Goal: Task Accomplishment & Management: Use online tool/utility

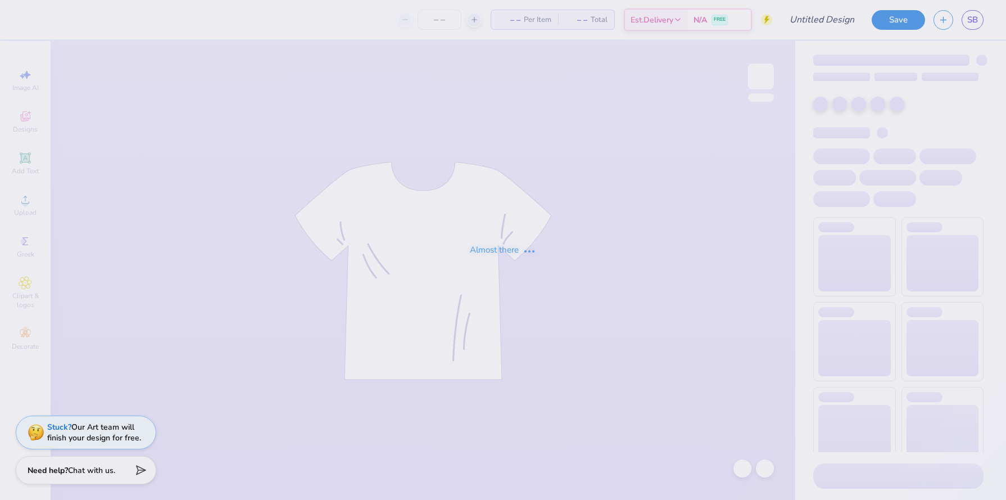
type input "SBOneColor"
type input "3"
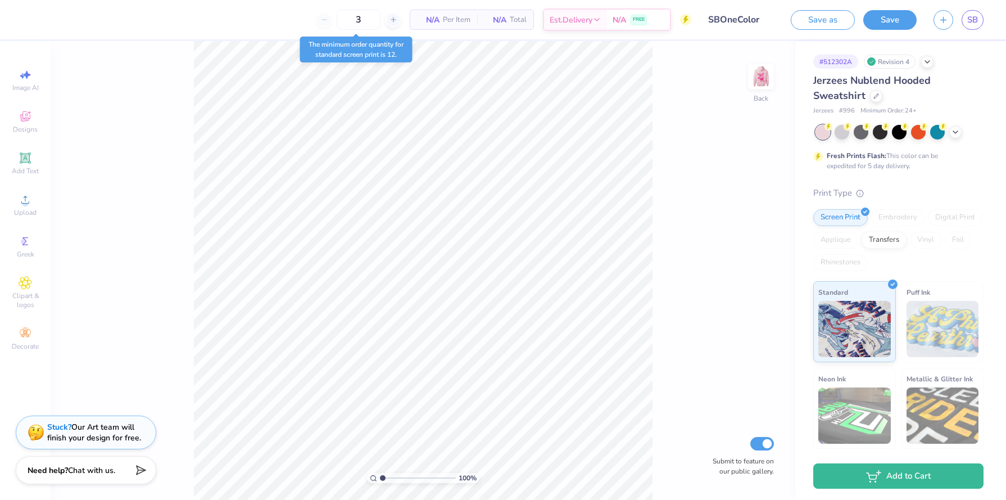
click at [899, 111] on span "Minimum Order: 24 +" at bounding box center [888, 111] width 56 height 10
click at [900, 111] on span "Minimum Order: 24 +" at bounding box center [888, 111] width 56 height 10
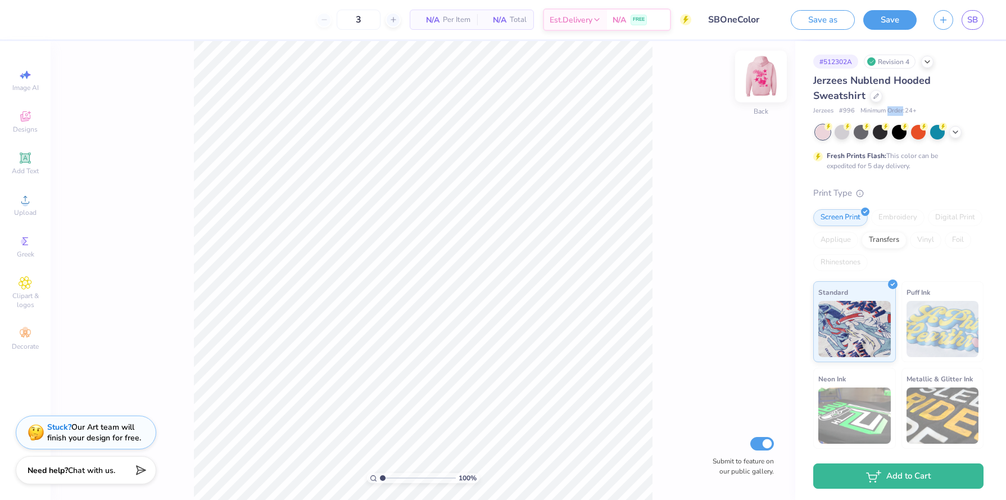
click at [766, 86] on img at bounding box center [760, 76] width 45 height 45
click at [875, 97] on icon at bounding box center [876, 95] width 6 height 6
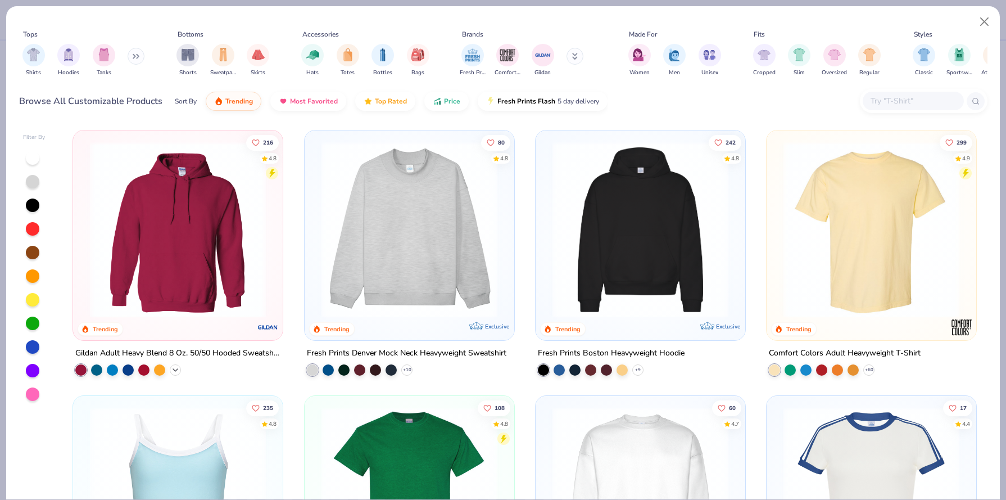
click at [174, 366] on icon at bounding box center [175, 369] width 9 height 9
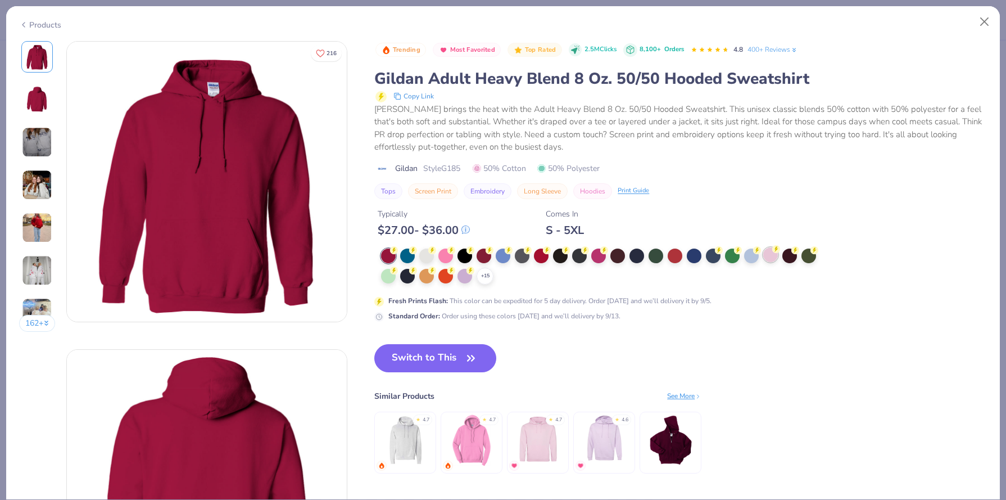
click at [773, 256] on div at bounding box center [770, 254] width 15 height 15
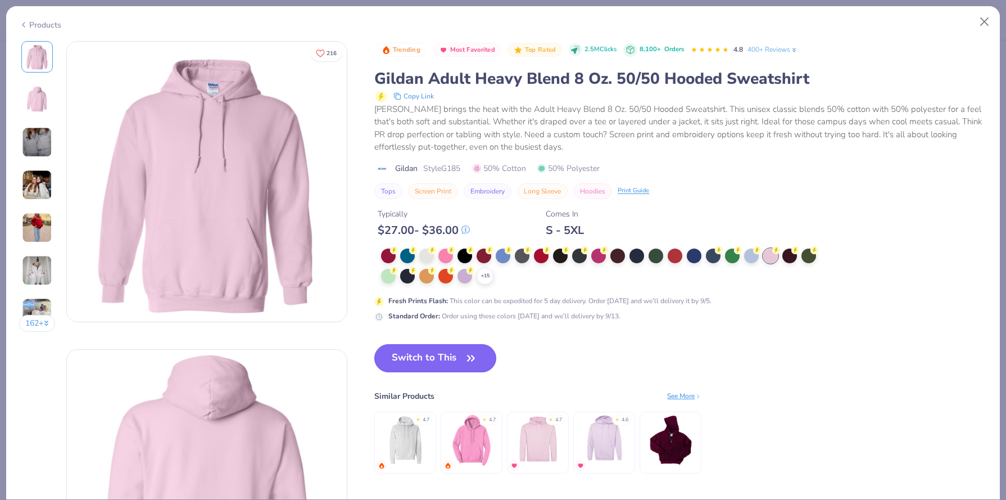
click at [421, 356] on button "Switch to This" at bounding box center [435, 358] width 122 height 28
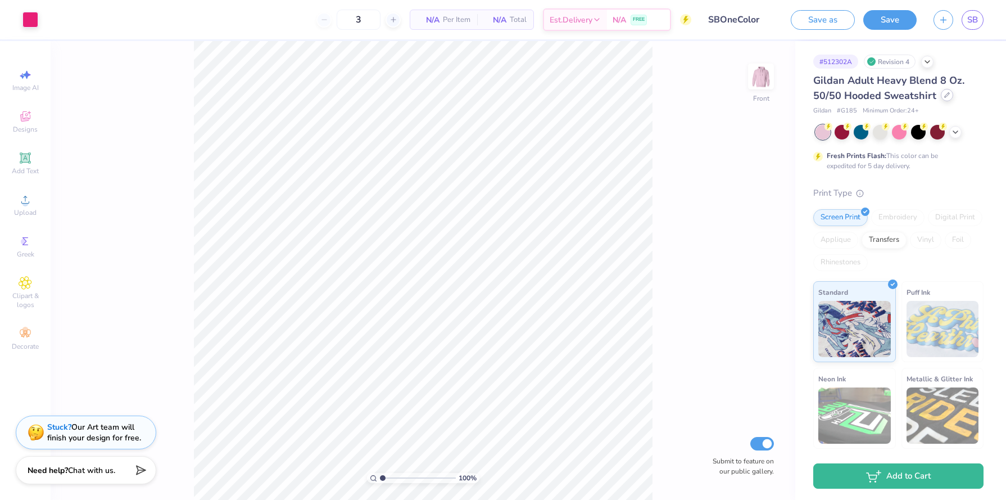
click at [945, 97] on icon at bounding box center [947, 95] width 4 height 4
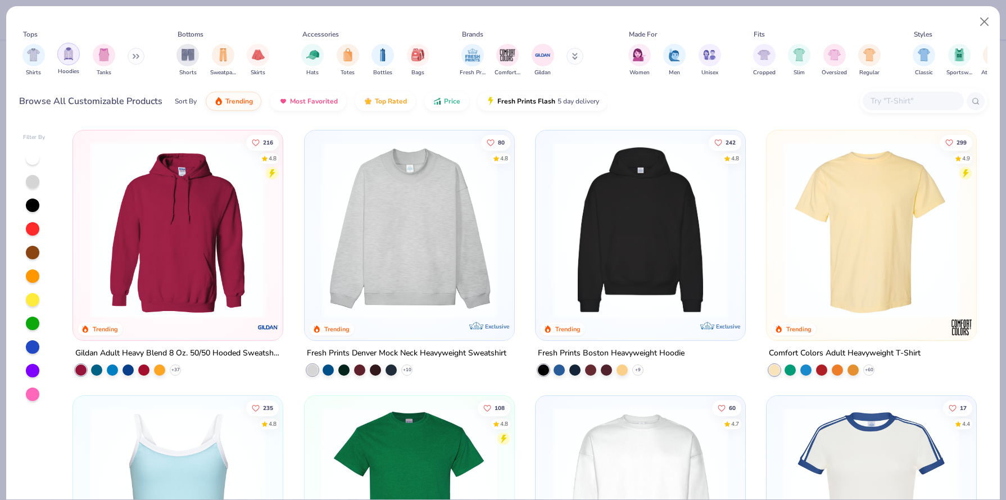
click at [72, 55] on img "filter for Hoodies" at bounding box center [68, 53] width 12 height 13
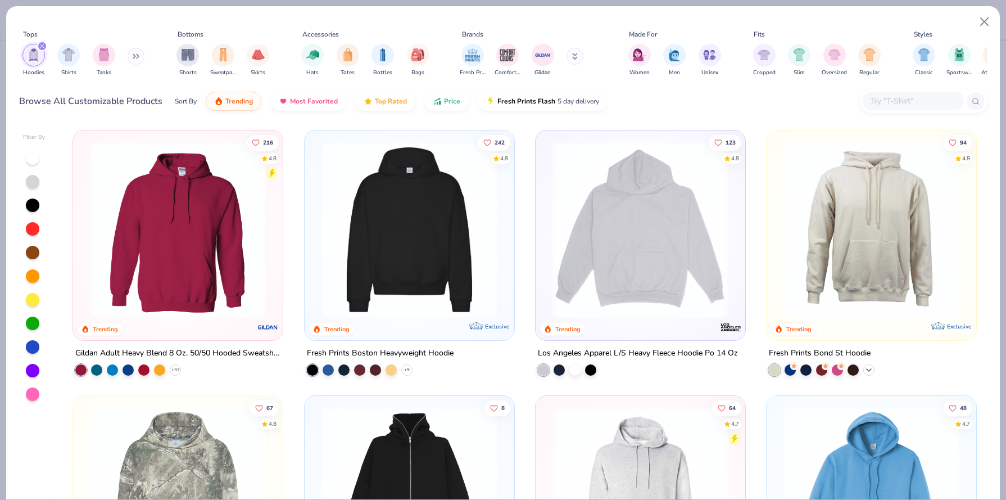
click at [866, 371] on icon at bounding box center [868, 369] width 9 height 9
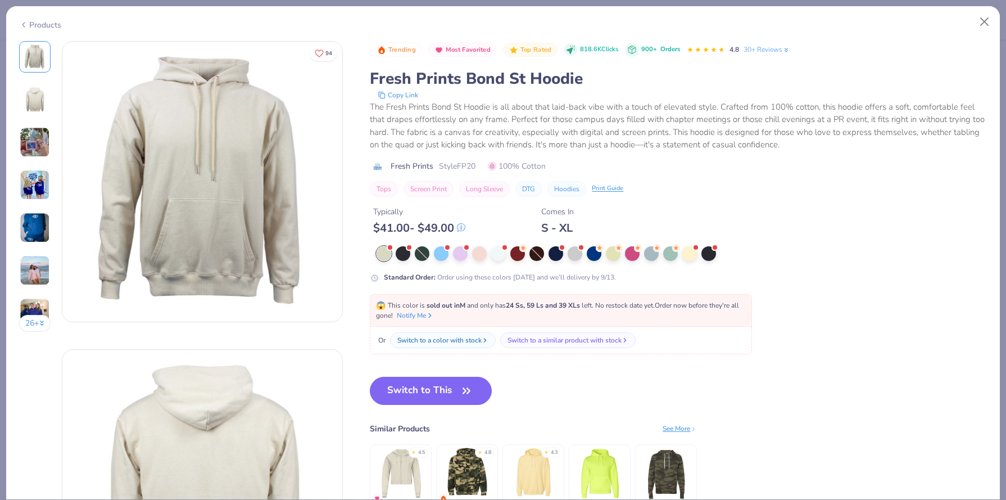
click at [41, 28] on div "Products" at bounding box center [502, 20] width 993 height 29
click at [24, 24] on polyline at bounding box center [23, 24] width 2 height 4
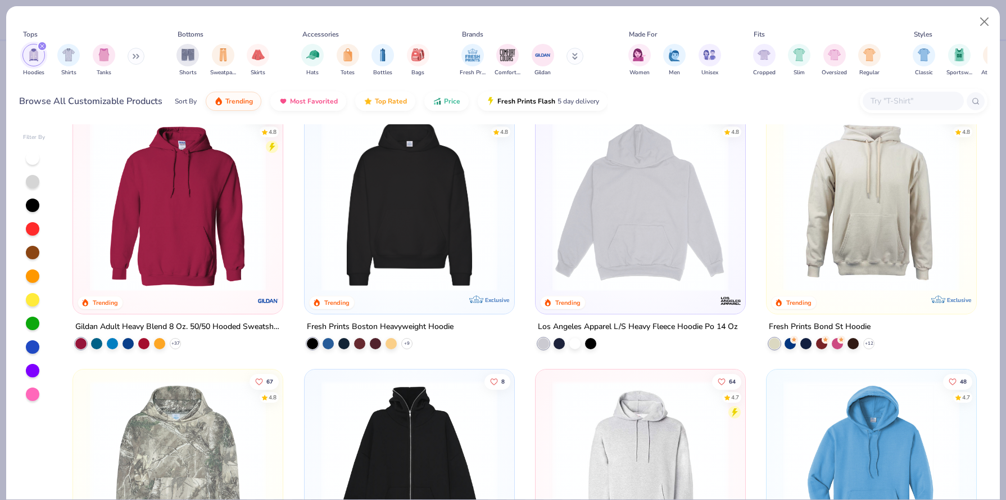
scroll to position [26, 0]
click at [467, 246] on img at bounding box center [409, 204] width 187 height 176
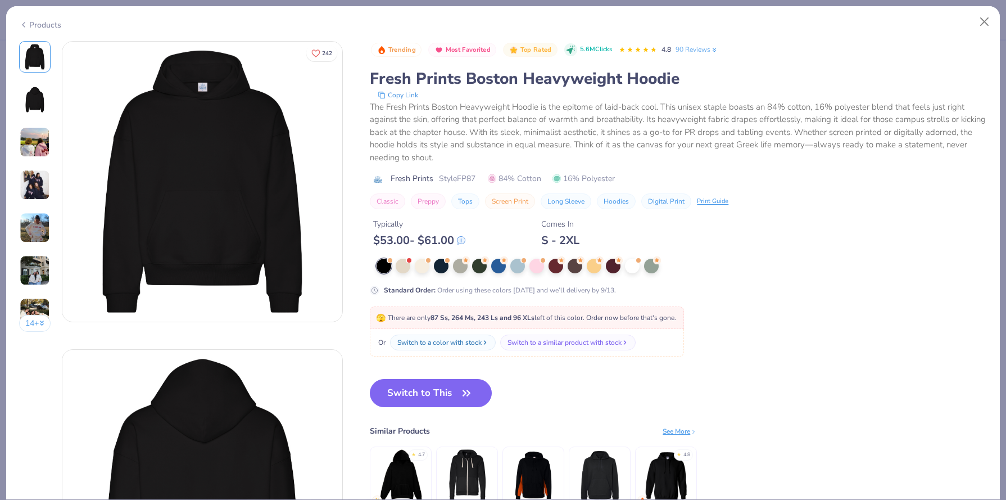
click at [34, 24] on div "Products" at bounding box center [40, 25] width 42 height 12
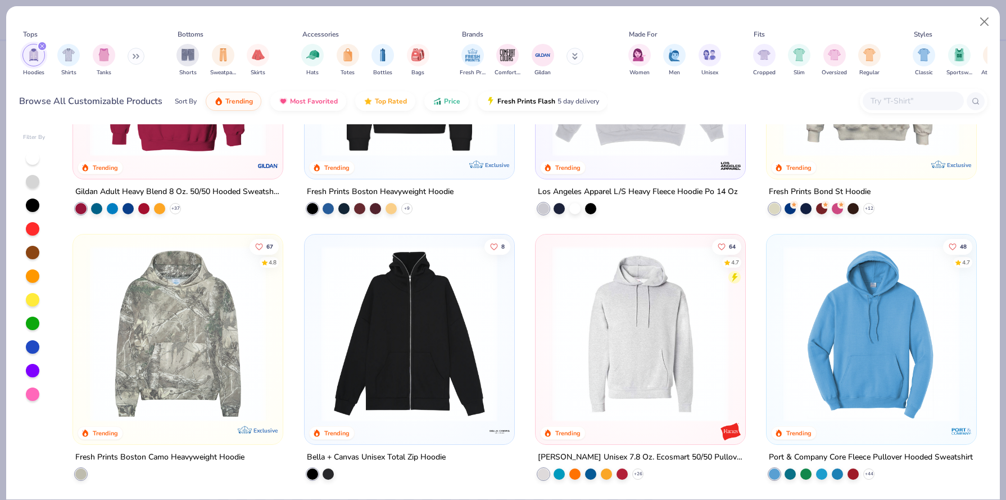
scroll to position [161, 0]
click at [607, 320] on img at bounding box center [640, 334] width 187 height 176
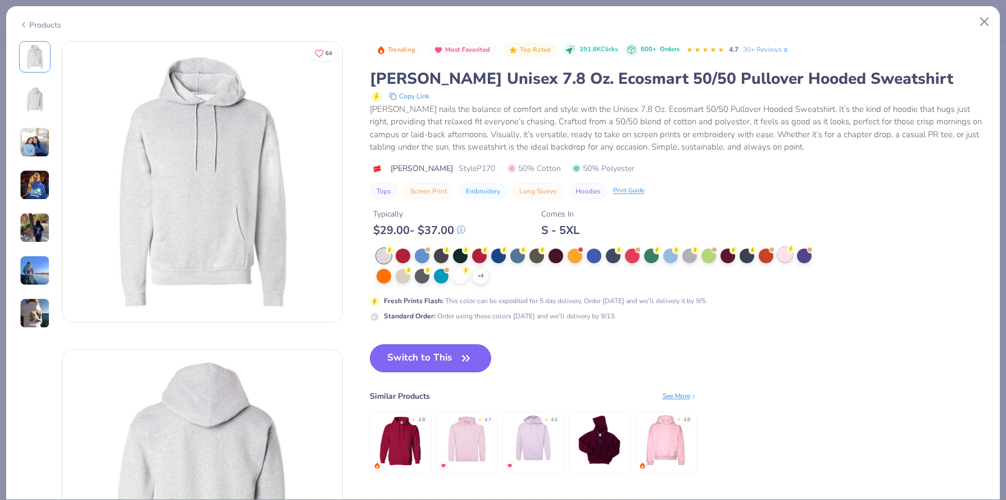
click at [783, 256] on div at bounding box center [785, 254] width 15 height 15
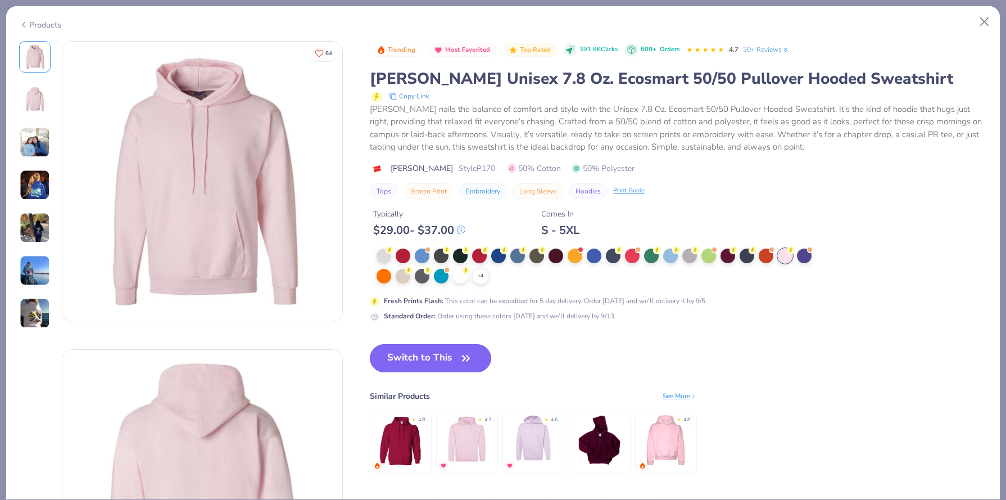
click at [446, 348] on button "Switch to This" at bounding box center [431, 358] width 122 height 28
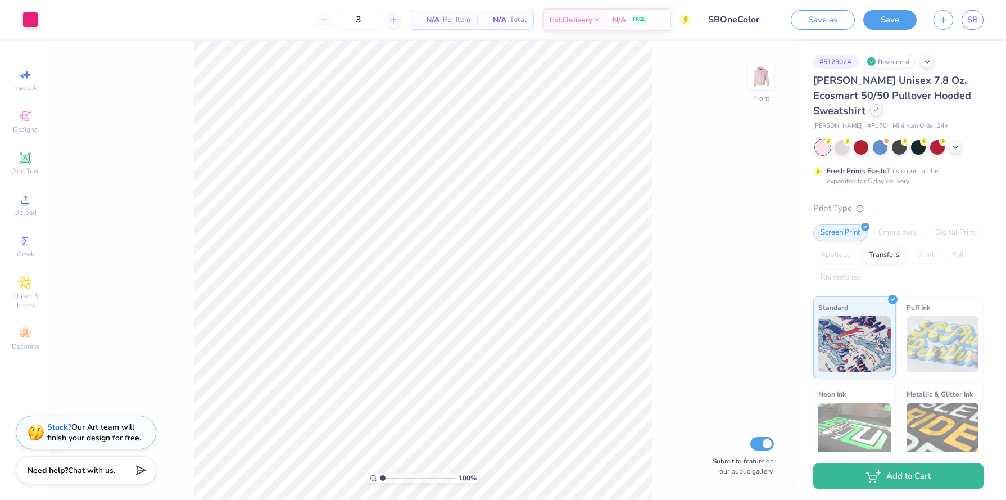
click at [873, 111] on icon at bounding box center [876, 110] width 6 height 6
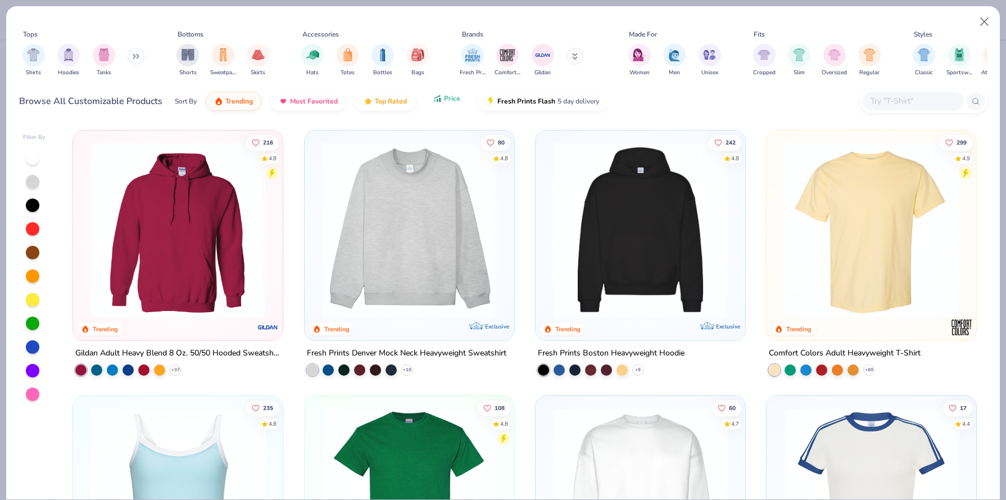
click at [430, 100] on button "Price" at bounding box center [446, 98] width 44 height 19
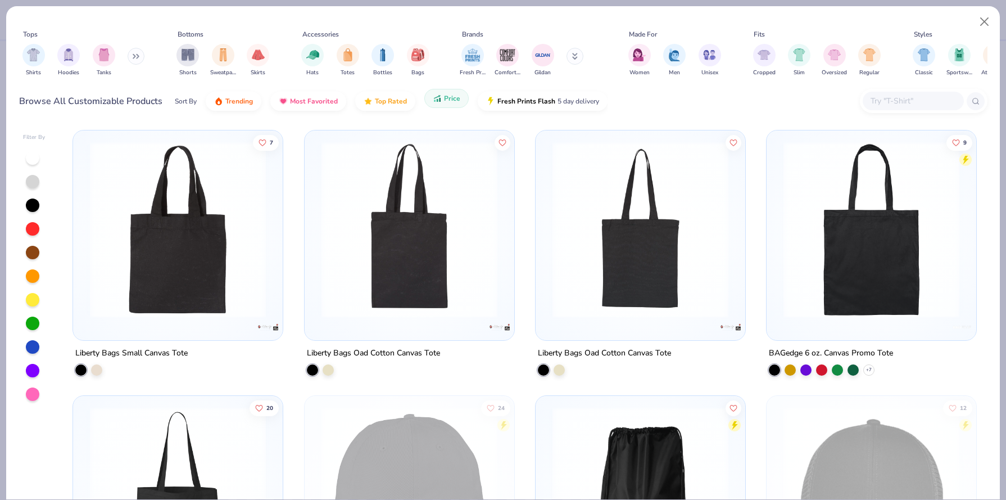
click at [430, 100] on button "Price" at bounding box center [446, 98] width 44 height 19
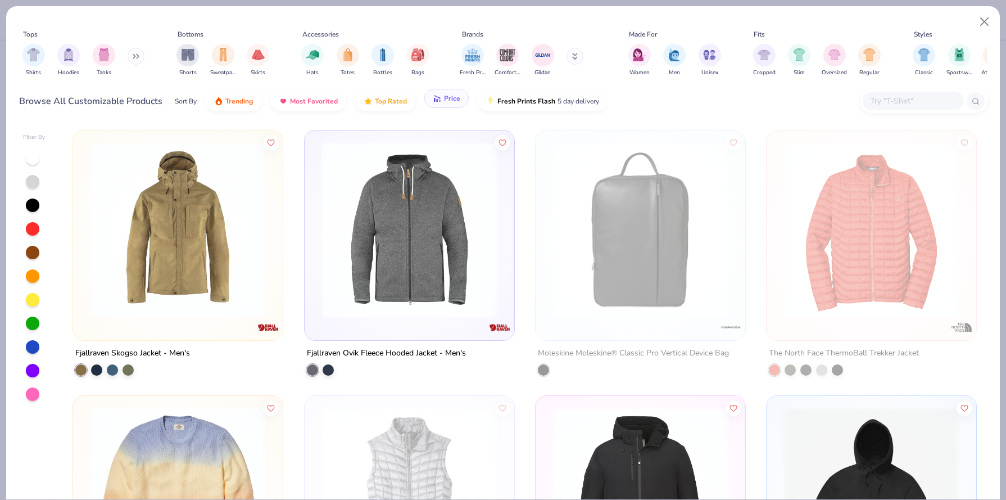
click at [430, 100] on button "Price" at bounding box center [446, 98] width 44 height 19
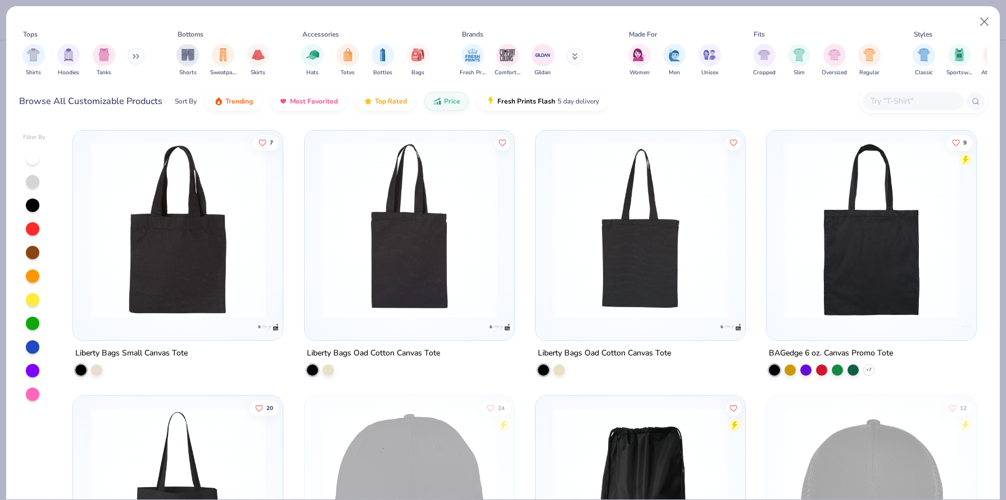
click at [135, 62] on button at bounding box center [136, 56] width 17 height 17
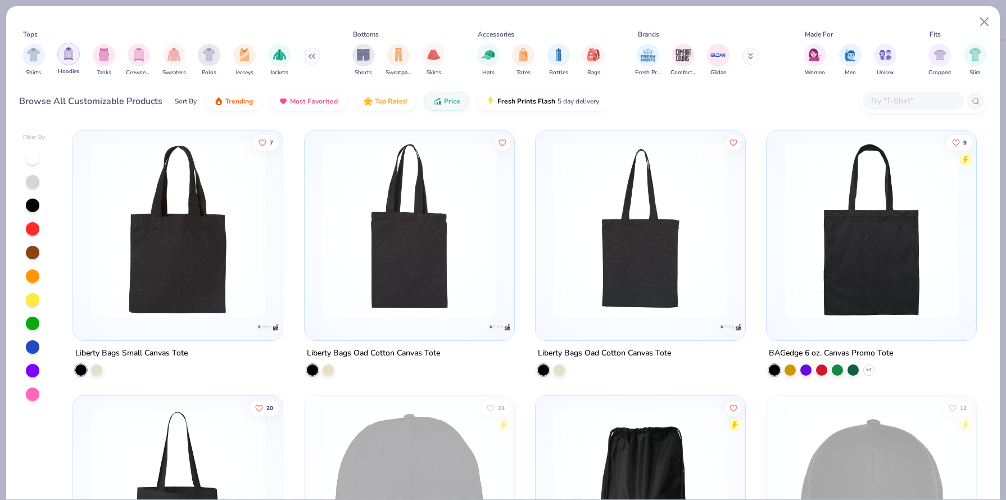
click at [74, 62] on div "filter for Hoodies" at bounding box center [68, 54] width 22 height 22
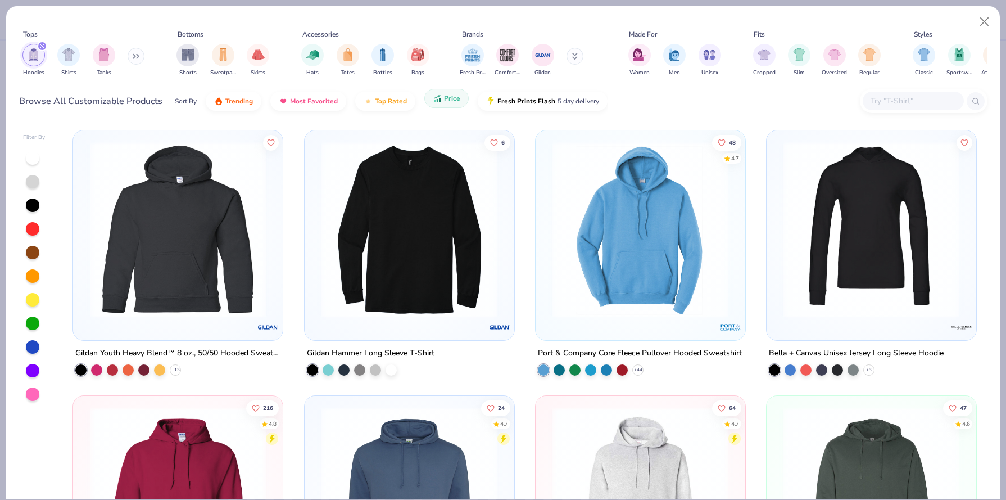
click at [441, 107] on button "Price" at bounding box center [446, 98] width 44 height 19
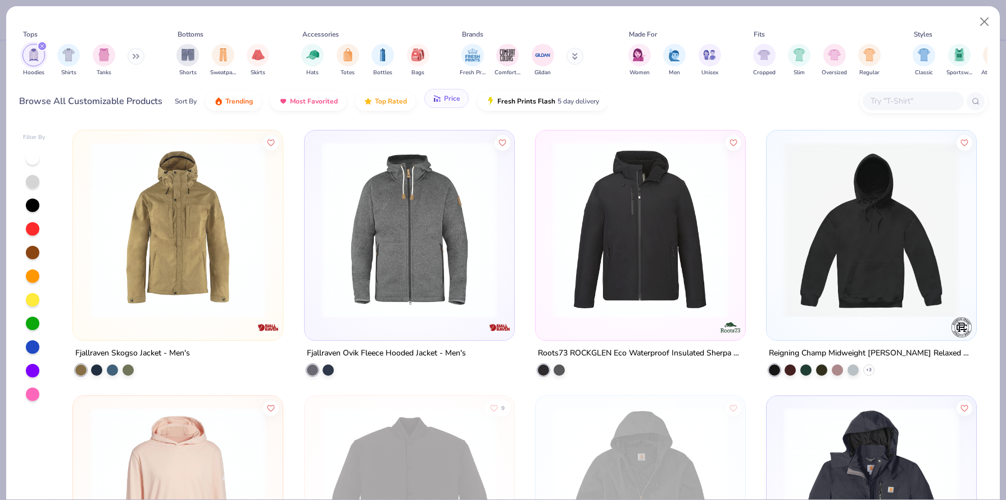
click at [441, 107] on button "Price" at bounding box center [446, 98] width 44 height 19
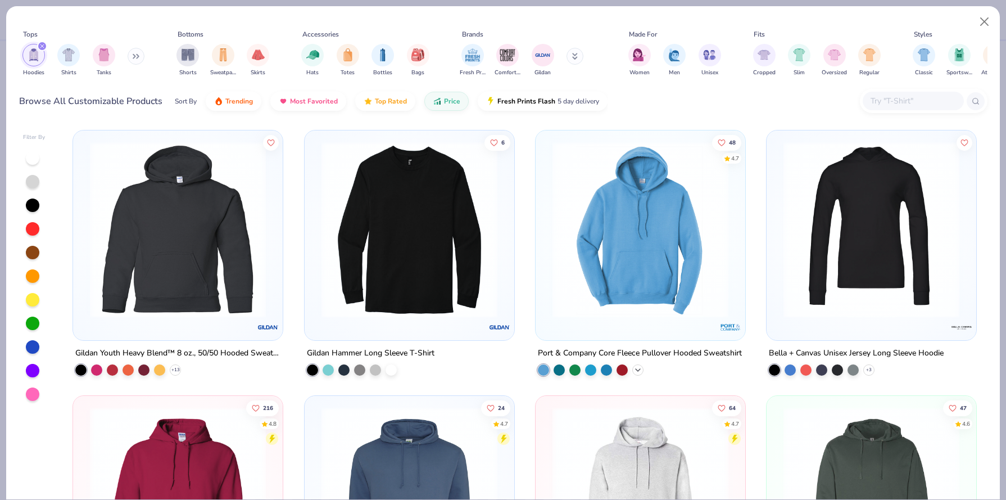
click at [638, 369] on icon at bounding box center [637, 369] width 9 height 9
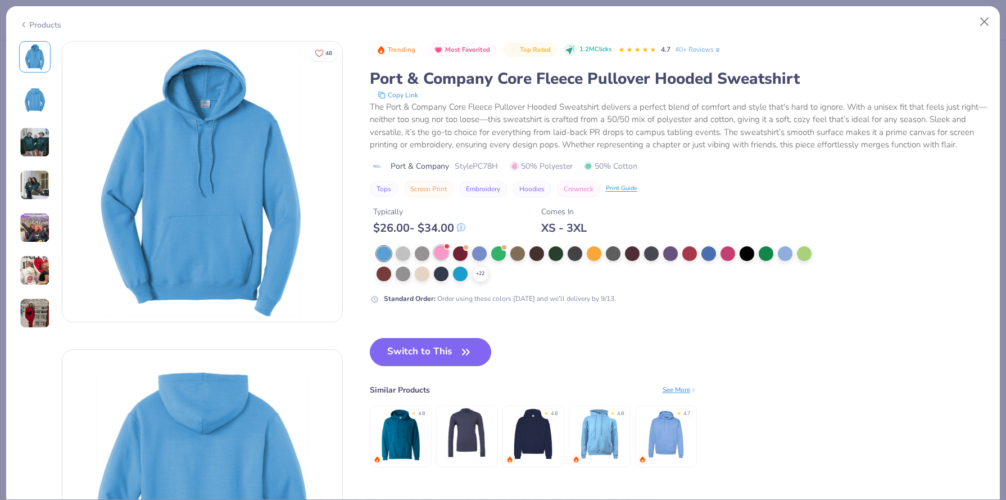
click at [443, 253] on div at bounding box center [441, 252] width 15 height 15
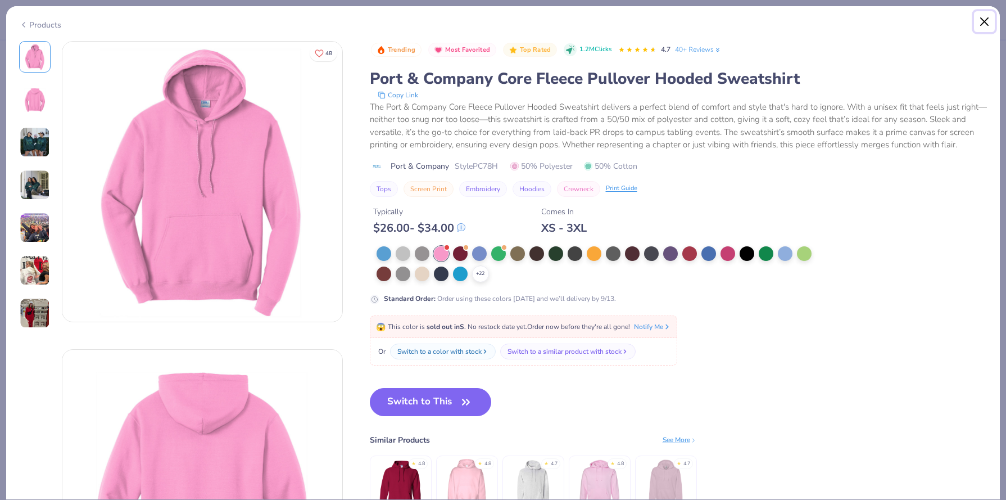
click at [987, 21] on button "Close" at bounding box center [984, 21] width 21 height 21
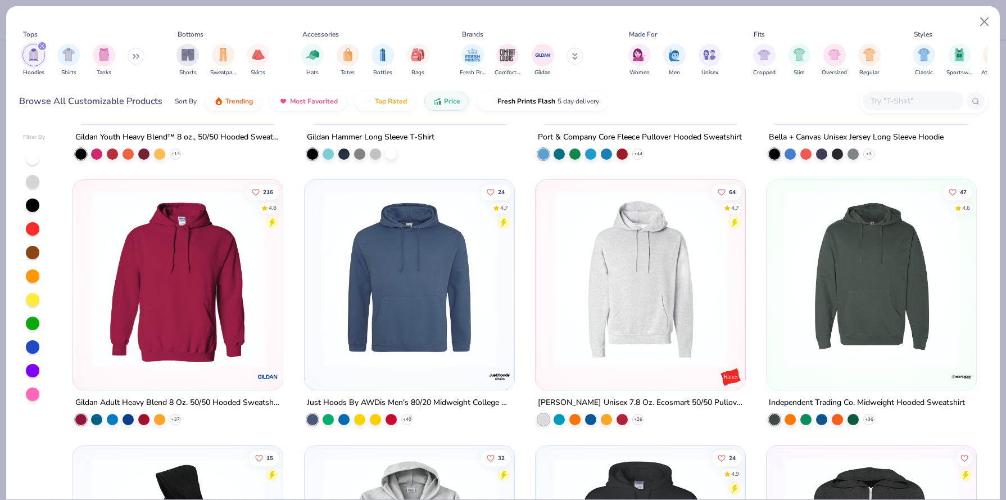
scroll to position [213, 0]
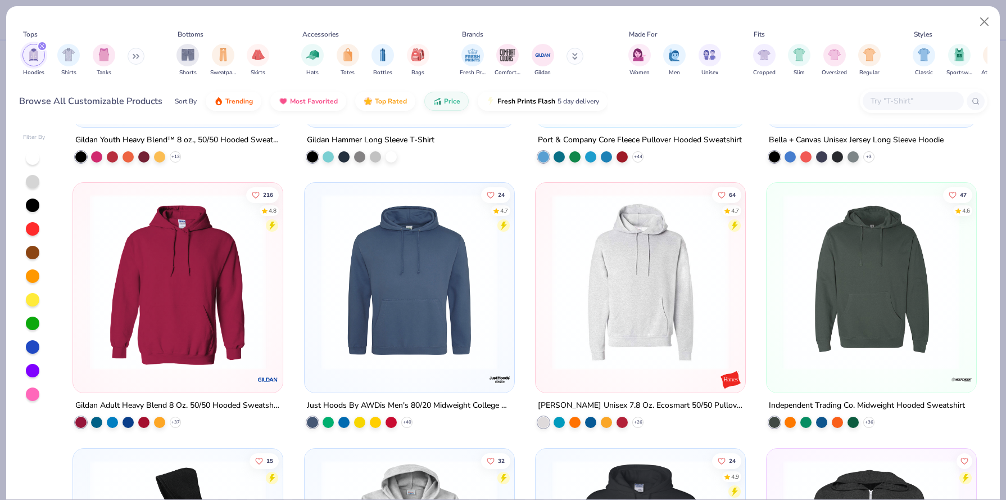
click at [546, 318] on img at bounding box center [452, 282] width 187 height 176
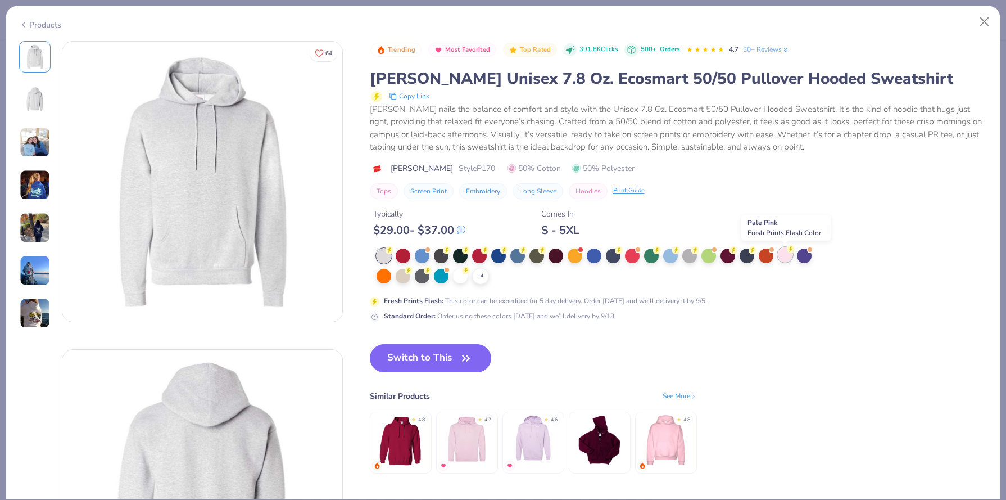
click at [779, 256] on div at bounding box center [785, 254] width 15 height 15
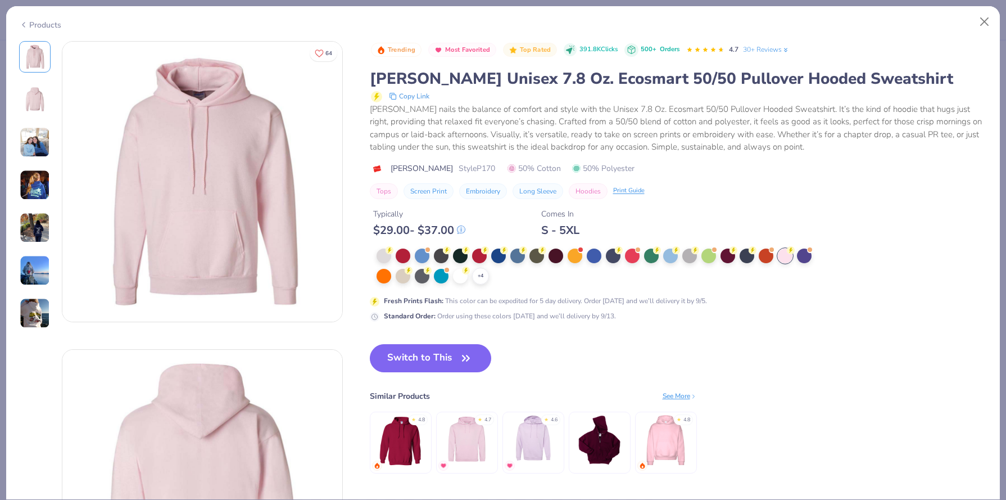
click at [644, 429] on img at bounding box center [665, 439] width 53 height 53
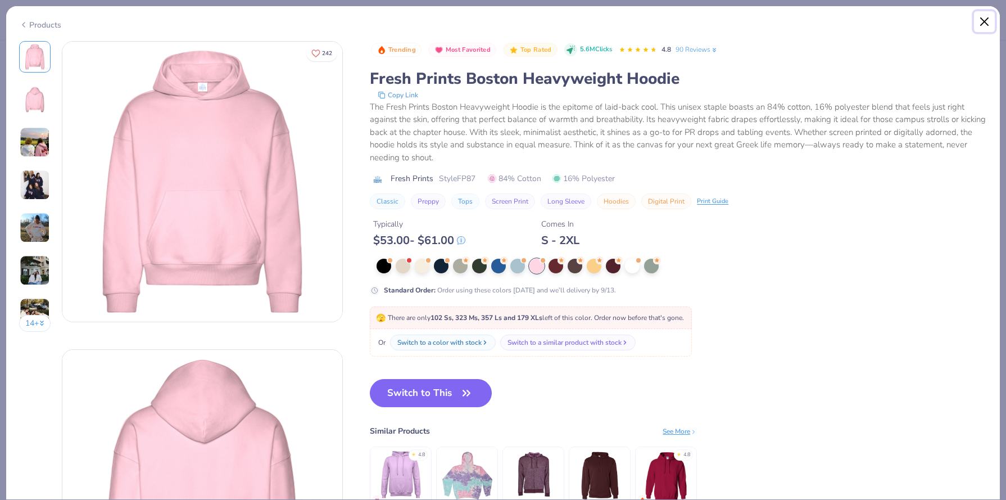
click at [986, 22] on button "Close" at bounding box center [984, 21] width 21 height 21
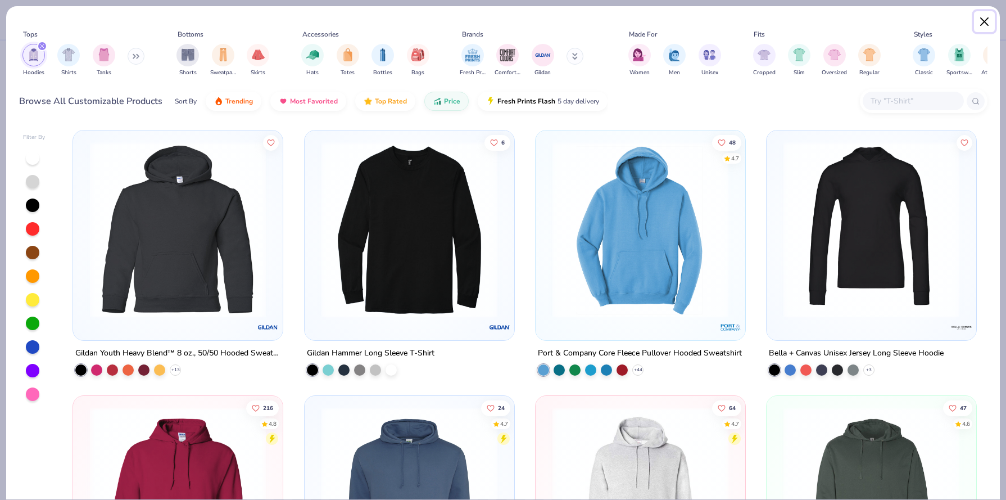
click at [982, 19] on button "Close" at bounding box center [984, 21] width 21 height 21
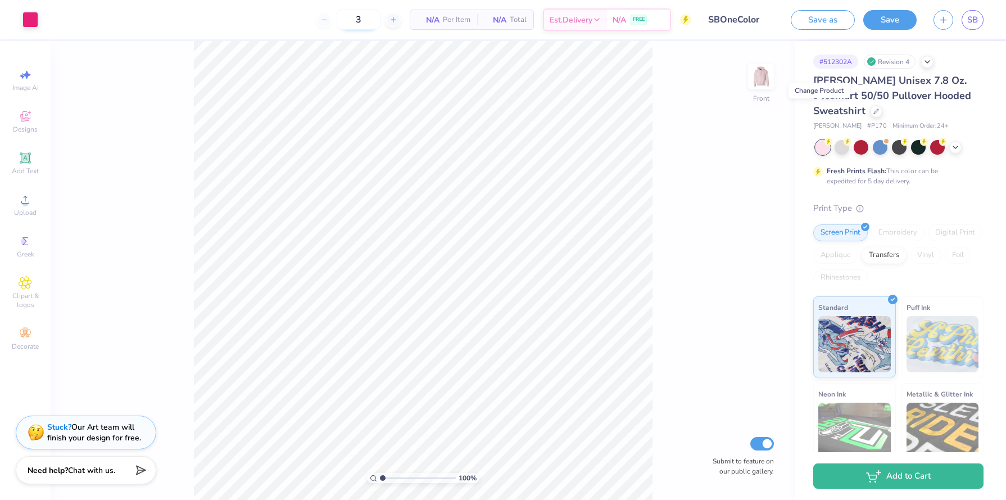
click at [363, 20] on input "3" at bounding box center [359, 20] width 44 height 20
type input "12"
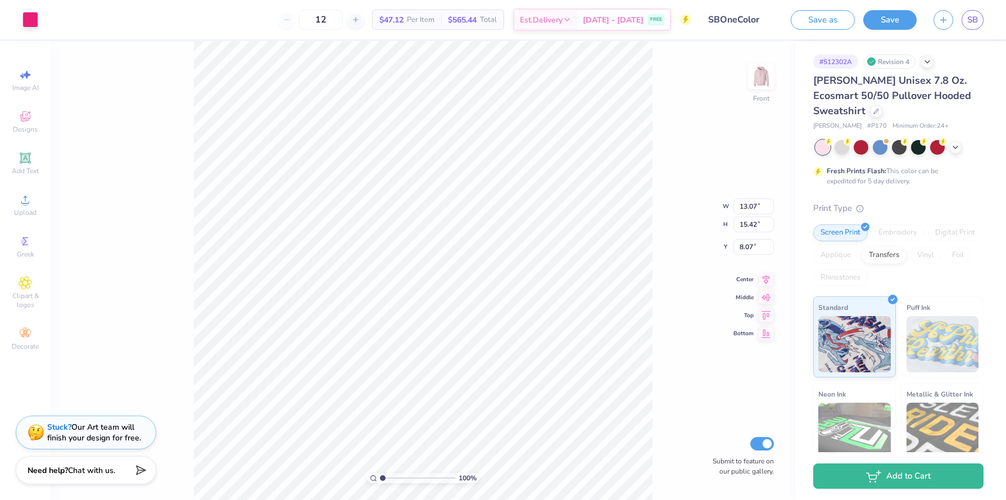
type input "7.43"
type input "6.90"
click at [766, 71] on img at bounding box center [760, 76] width 45 height 45
click at [972, 22] on span "SB" at bounding box center [972, 19] width 11 height 13
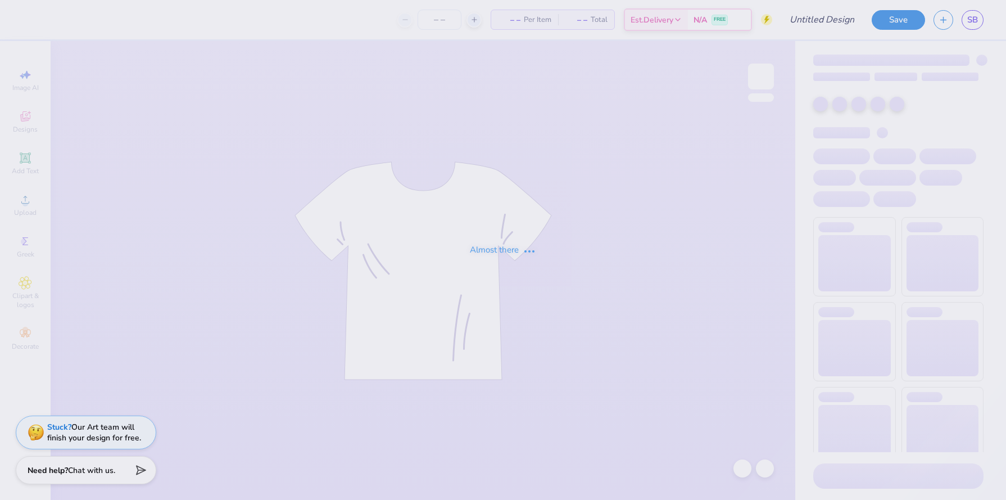
type input "The University of Alabama : Stephanie Bonilla"
type input "20"
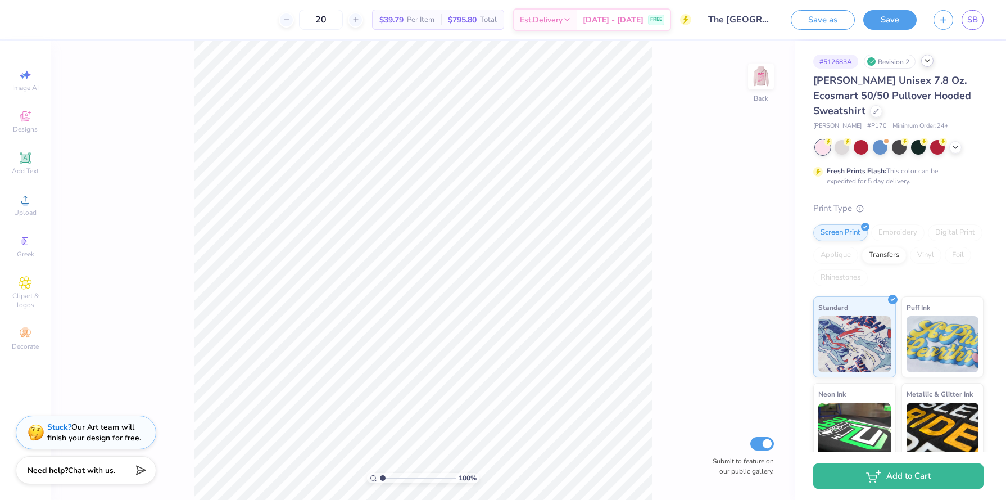
click at [925, 62] on icon at bounding box center [927, 60] width 9 height 9
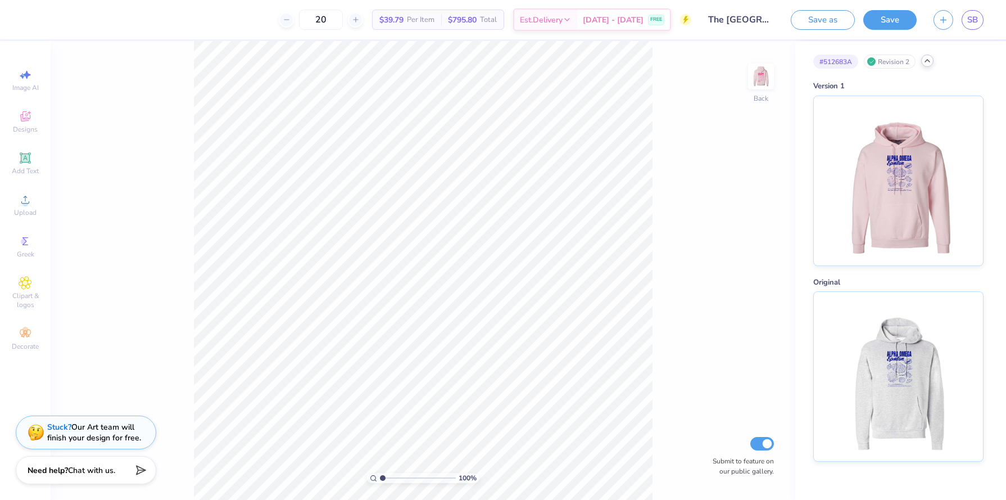
click at [753, 193] on div "100 % Back Submit to feature on our public gallery." at bounding box center [423, 270] width 744 height 458
click at [923, 65] on div "# 512683A Revision 2" at bounding box center [898, 62] width 170 height 14
click at [924, 65] on icon at bounding box center [927, 60] width 9 height 9
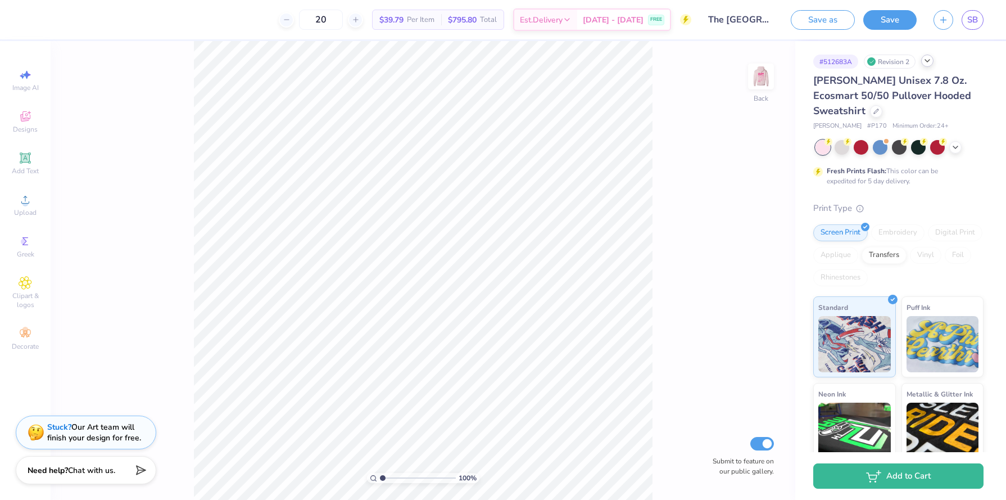
click at [923, 66] on div "# 512683A Revision 2" at bounding box center [898, 62] width 170 height 14
click at [927, 61] on icon at bounding box center [927, 60] width 9 height 9
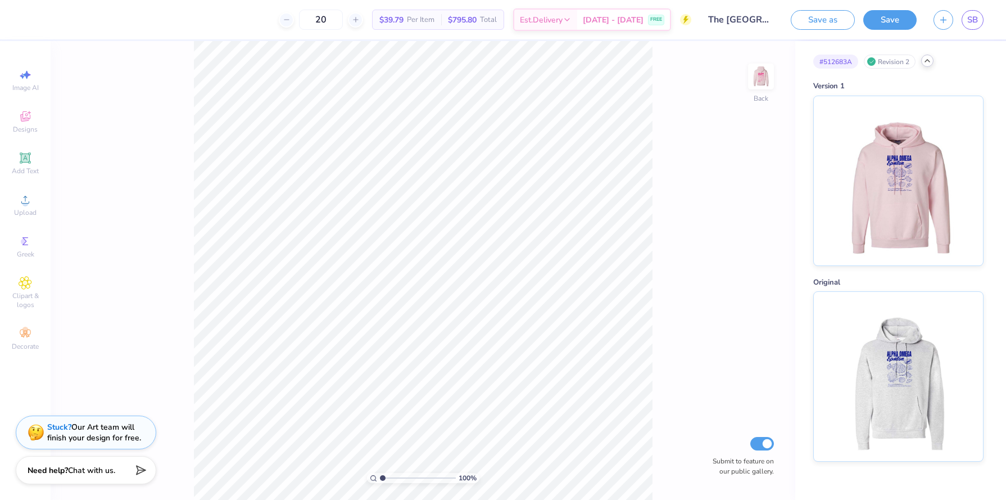
click at [927, 60] on icon at bounding box center [927, 60] width 9 height 9
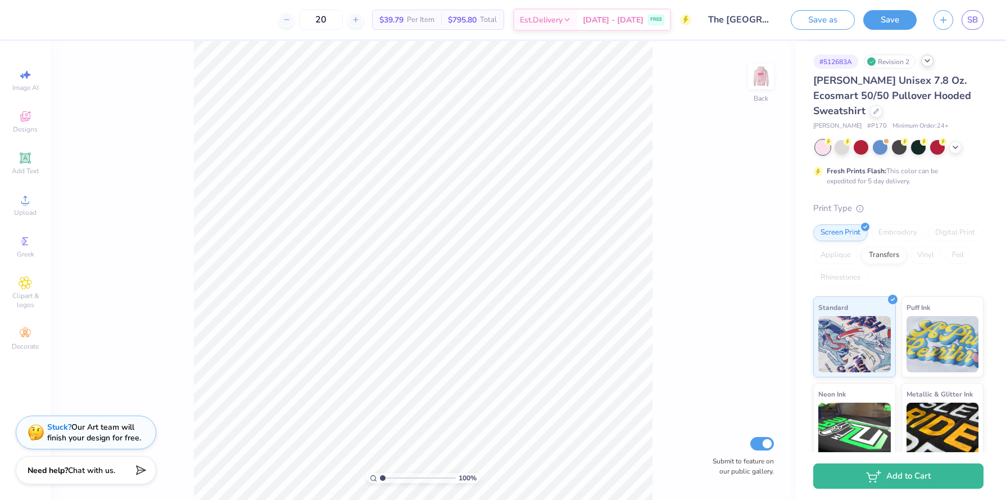
click at [843, 63] on div "# 512683A" at bounding box center [835, 62] width 45 height 14
click at [870, 113] on div at bounding box center [876, 110] width 12 height 12
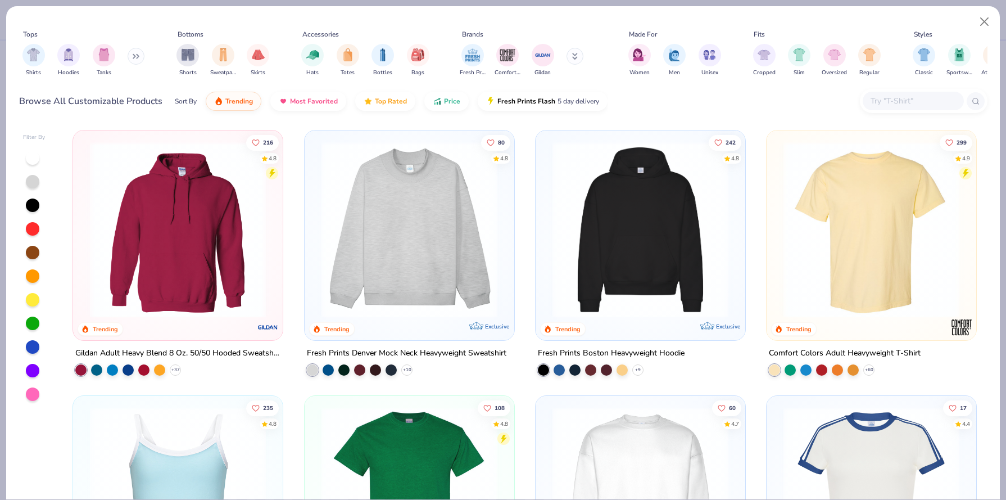
click at [898, 105] on input "text" at bounding box center [912, 100] width 87 height 13
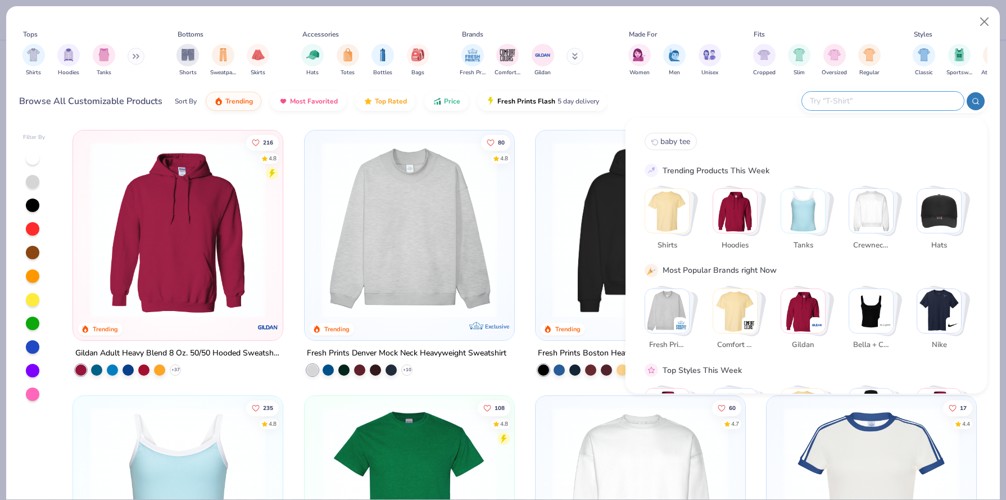
type input "n"
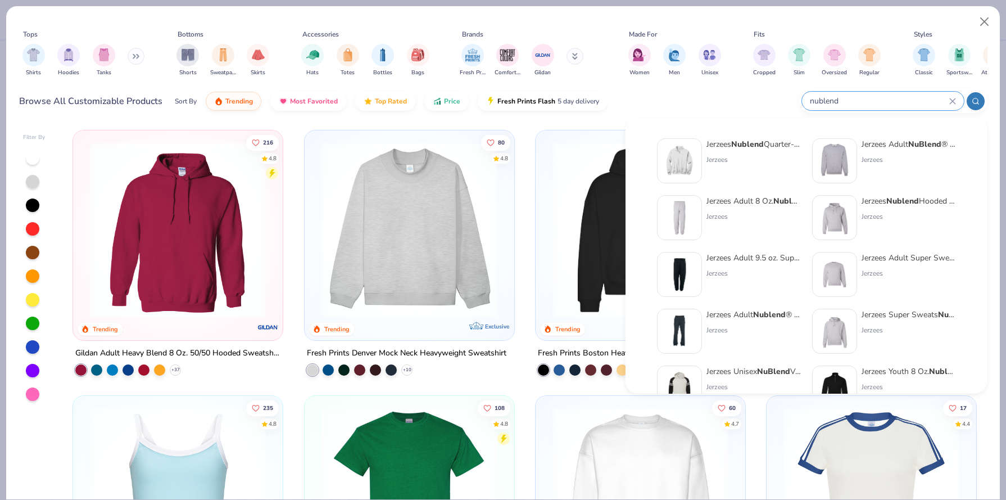
type input "nublend"
click at [839, 219] on img at bounding box center [834, 217] width 35 height 35
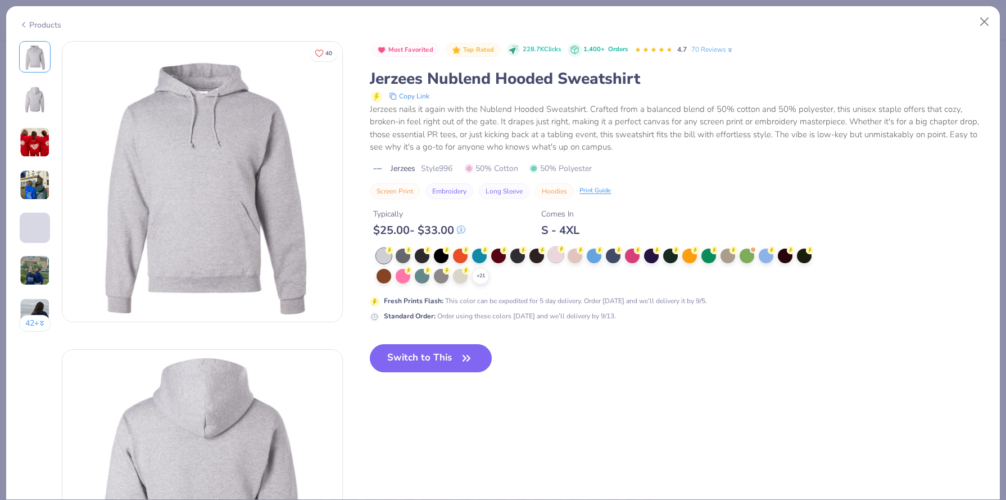
click at [559, 252] on icon at bounding box center [561, 249] width 8 height 8
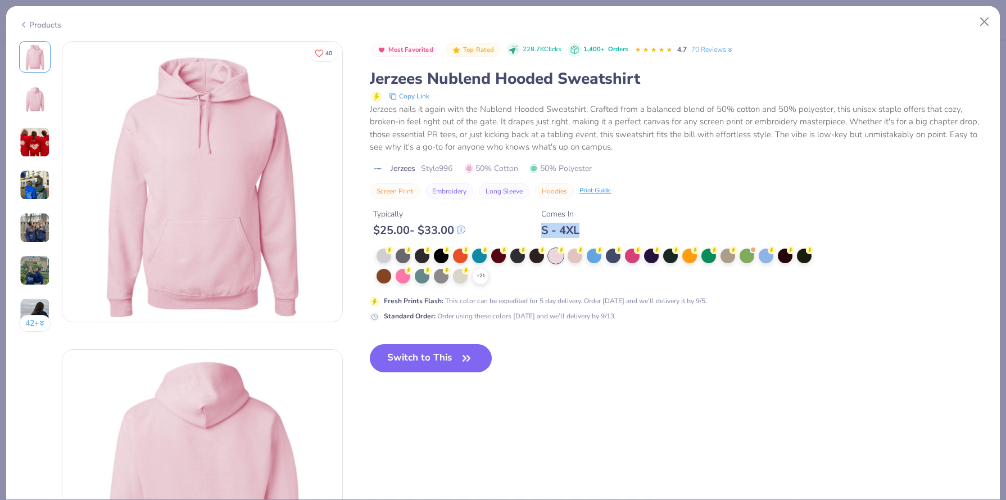
drag, startPoint x: 536, startPoint y: 228, endPoint x: 589, endPoint y: 229, distance: 52.8
click at [589, 229] on div "Typically $ 25.00 - $ 33.00 Comes In S - 4XL" at bounding box center [678, 218] width 617 height 38
copy div "S - 4XL"
click at [428, 355] on button "Switch to This" at bounding box center [431, 358] width 122 height 28
click at [401, 349] on button "Switch to This" at bounding box center [431, 358] width 122 height 28
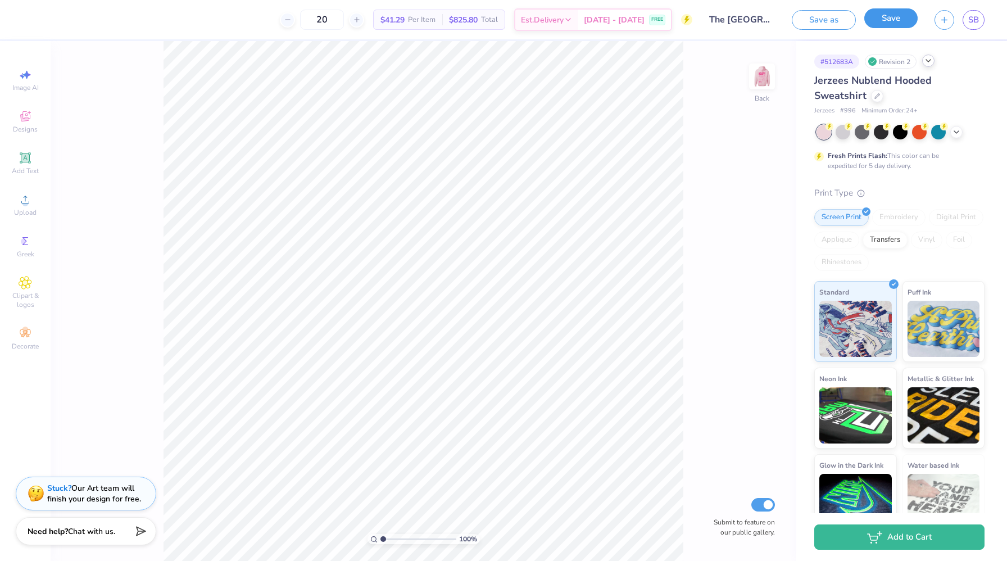
click at [889, 24] on button "Save" at bounding box center [890, 18] width 53 height 20
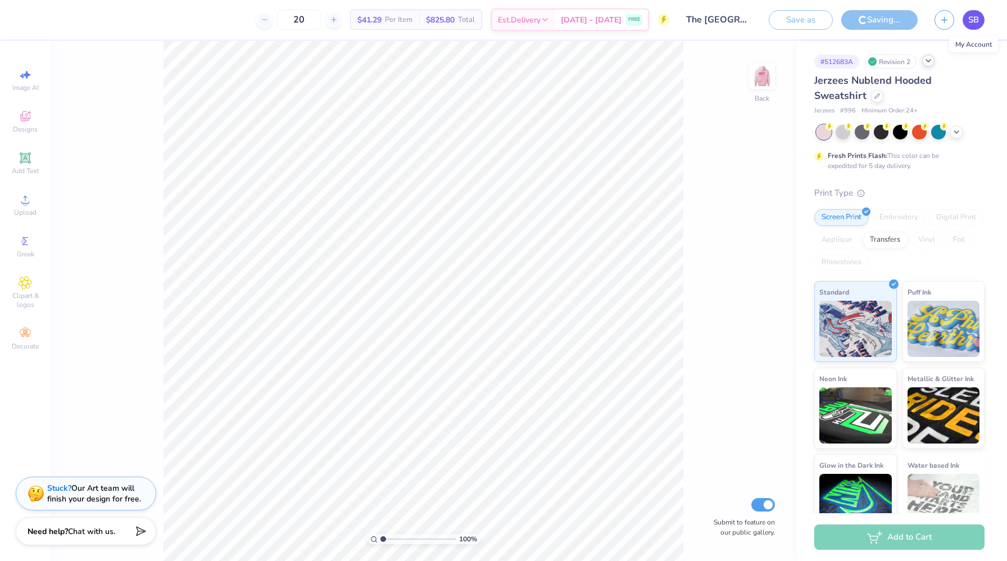
click at [973, 21] on span "SB" at bounding box center [973, 19] width 11 height 13
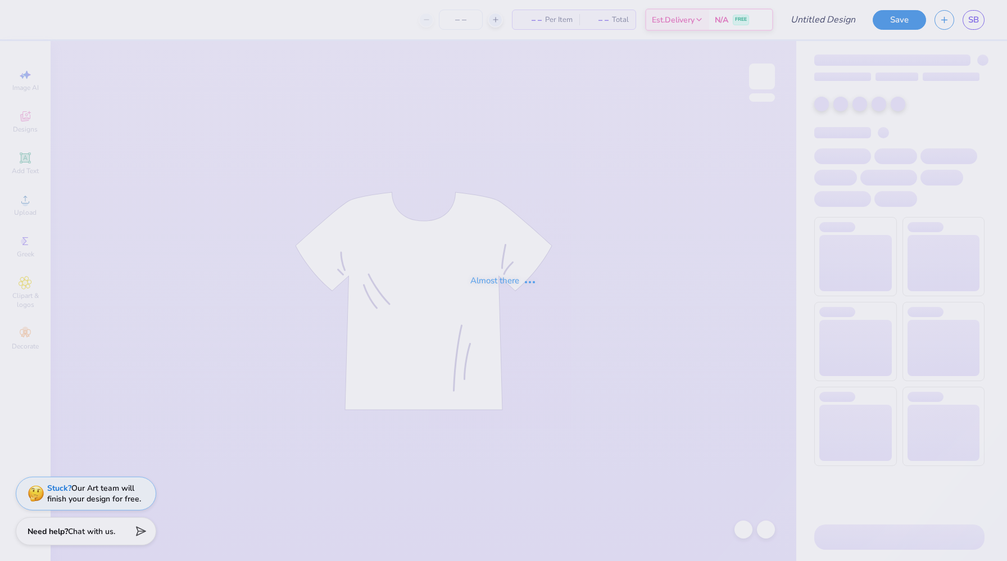
type input "SBHoodie1"
type input "30"
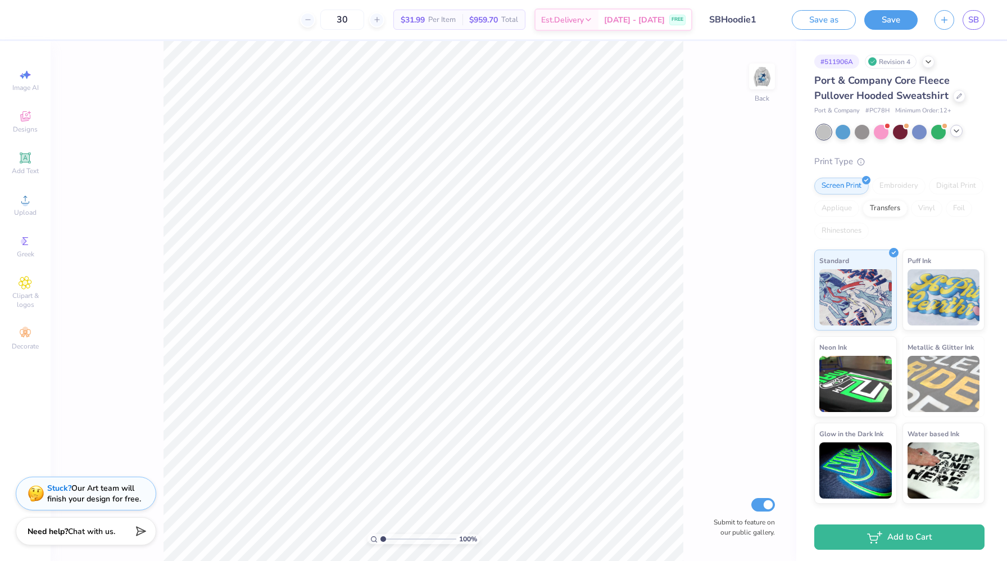
click at [956, 130] on icon at bounding box center [956, 130] width 9 height 9
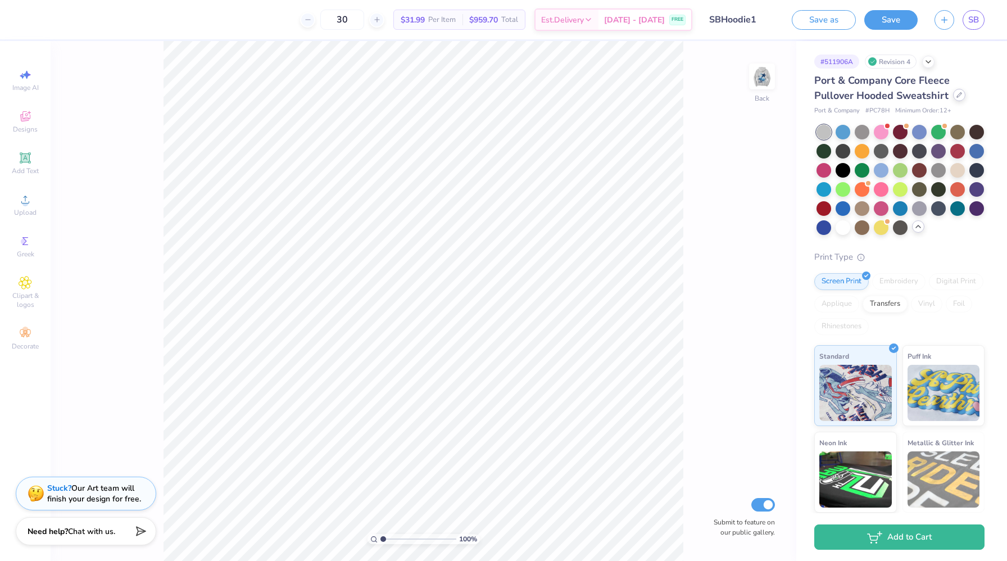
click at [960, 94] on icon at bounding box center [959, 95] width 6 height 6
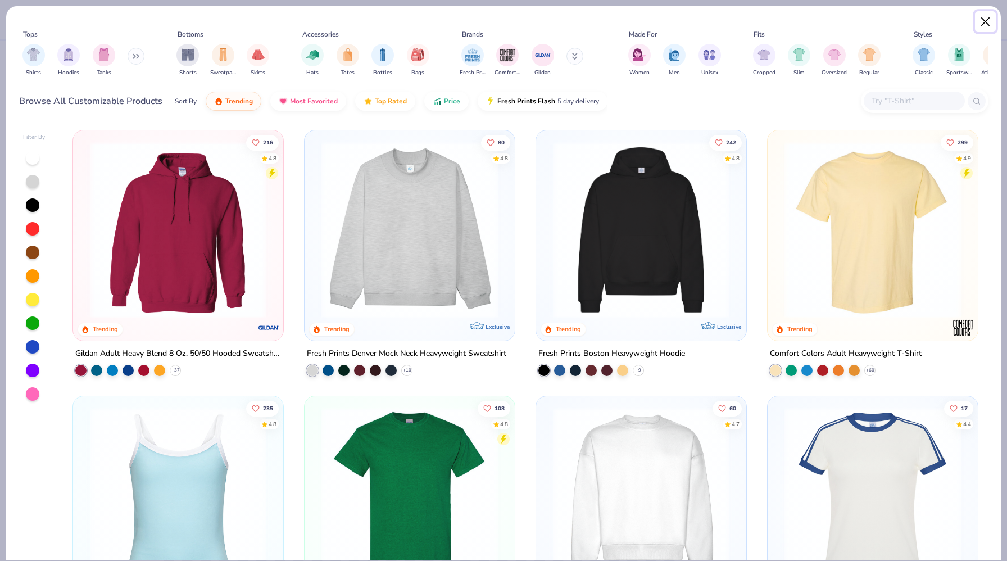
click at [984, 19] on button "Close" at bounding box center [985, 21] width 21 height 21
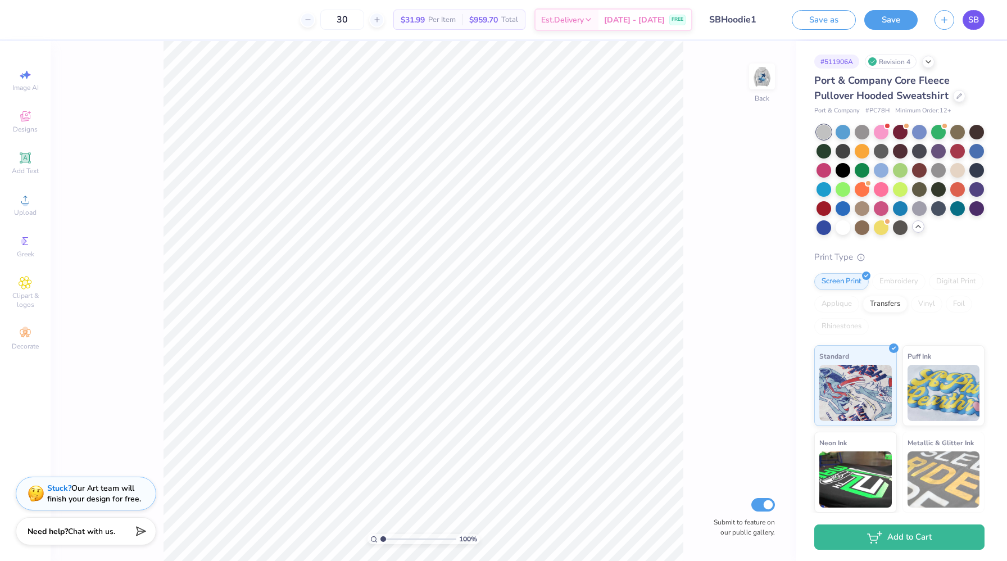
click at [974, 19] on span "SB" at bounding box center [973, 19] width 11 height 13
